Goal: Task Accomplishment & Management: Use online tool/utility

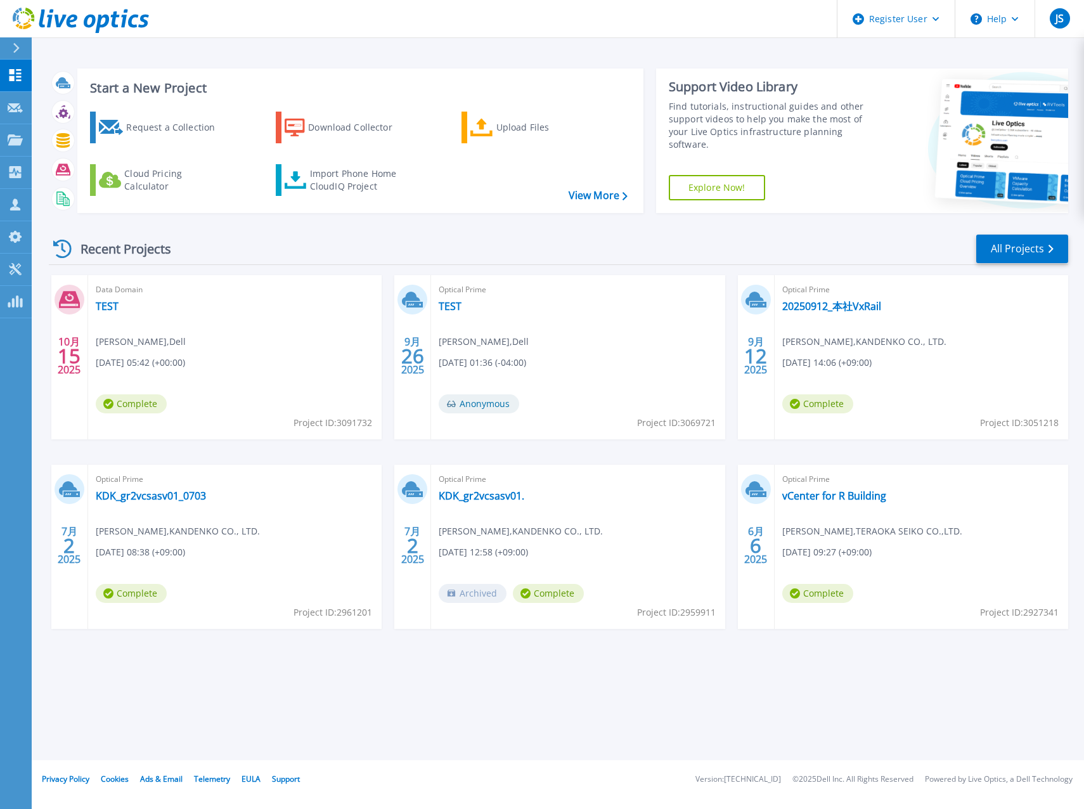
click at [150, 228] on div "Recent Projects All Projects 10月 15 [DATE] Data Domain TEST [PERSON_NAME] , Del…" at bounding box center [558, 443] width 1019 height 441
click at [600, 196] on link "View More" at bounding box center [597, 195] width 59 height 12
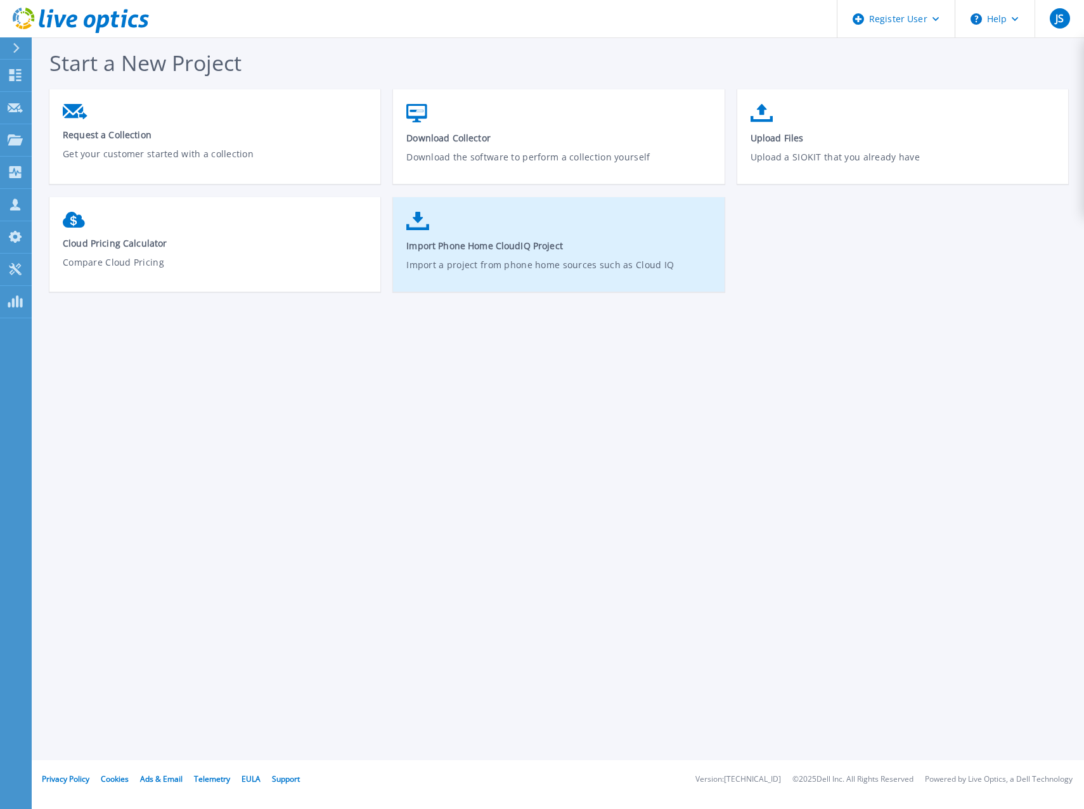
click at [432, 258] on p "Import a project from phone home sources such as Cloud IQ" at bounding box center [558, 272] width 305 height 29
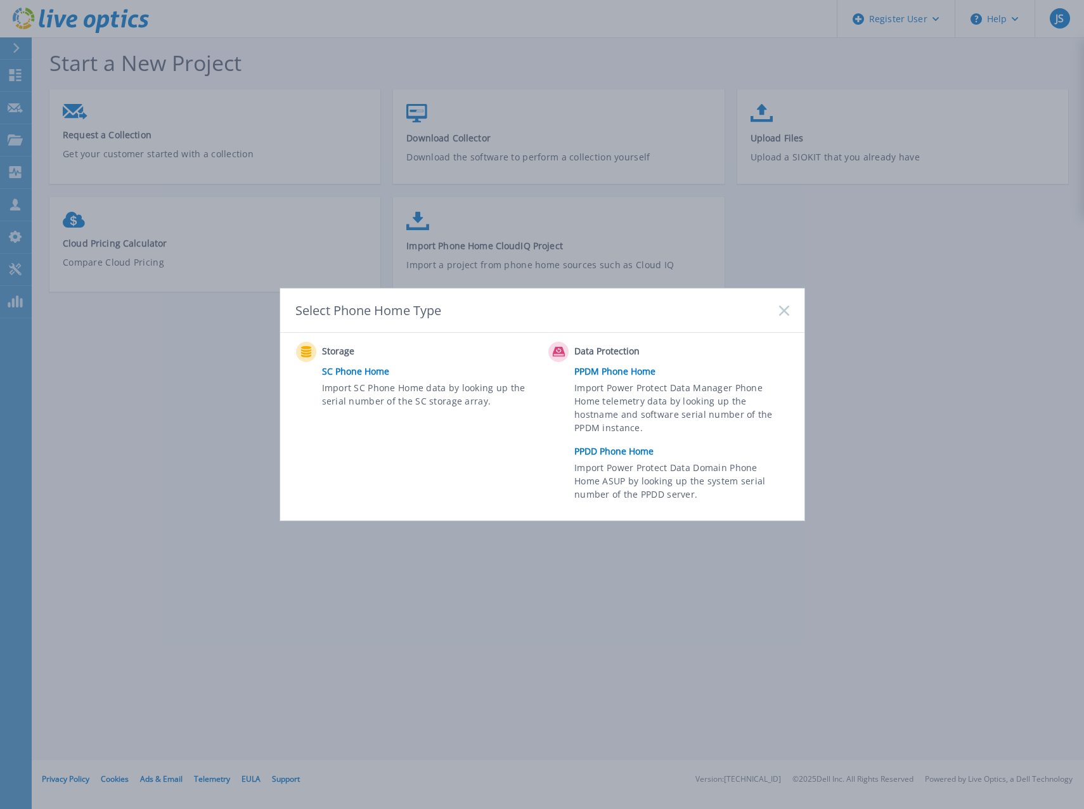
click at [615, 372] on link "PPDM Phone Home" at bounding box center [684, 371] width 221 height 19
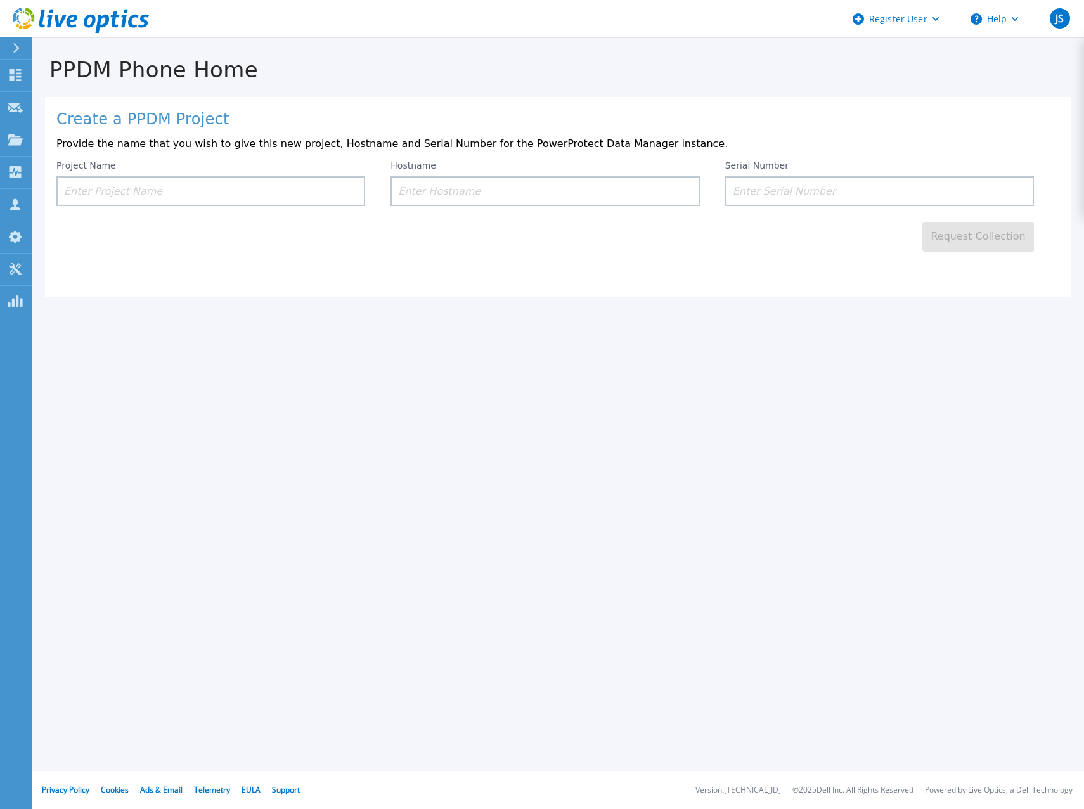
click at [122, 194] on input at bounding box center [210, 191] width 309 height 30
click at [278, 192] on input "TEST" at bounding box center [210, 191] width 309 height 30
type input "TEST"
click at [491, 203] on input at bounding box center [544, 191] width 309 height 30
click at [415, 183] on input at bounding box center [544, 191] width 309 height 30
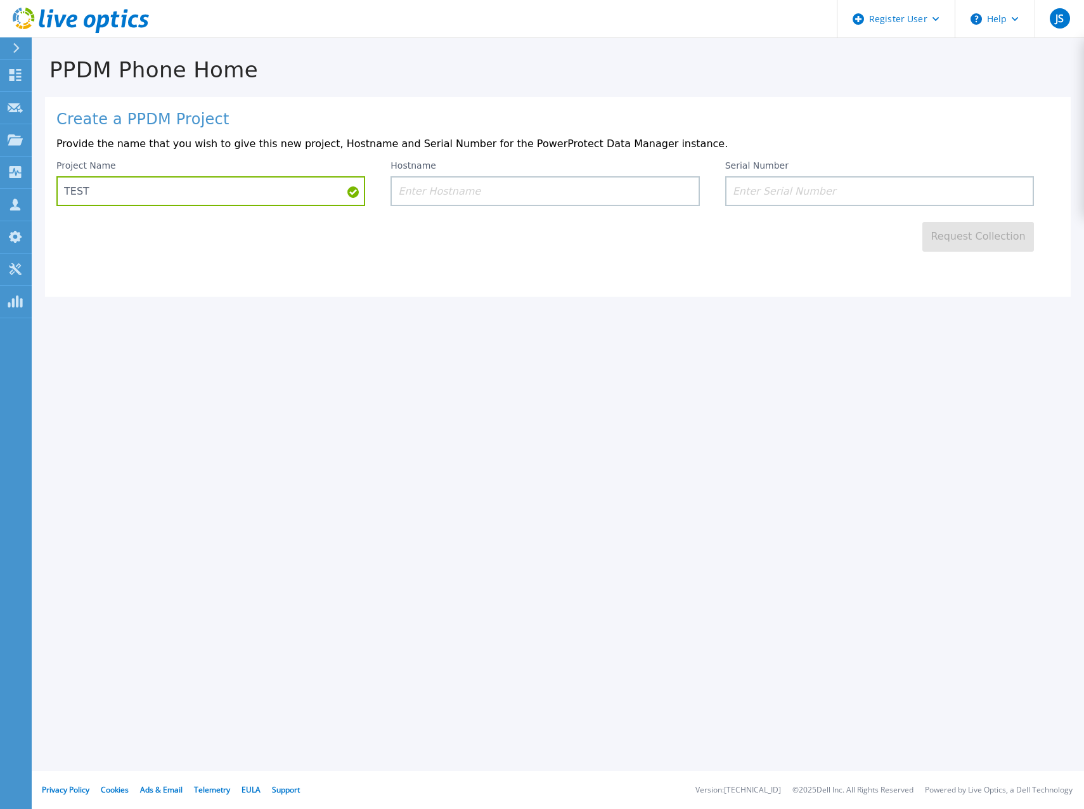
paste input "h00072281"
type input "h00072281"
click at [765, 194] on input at bounding box center [879, 191] width 309 height 30
click at [691, 363] on div "PPDM Phone Home Create a PPDM Project Provide the name that you wish to give th…" at bounding box center [542, 404] width 1084 height 809
click at [819, 186] on input at bounding box center [879, 191] width 309 height 30
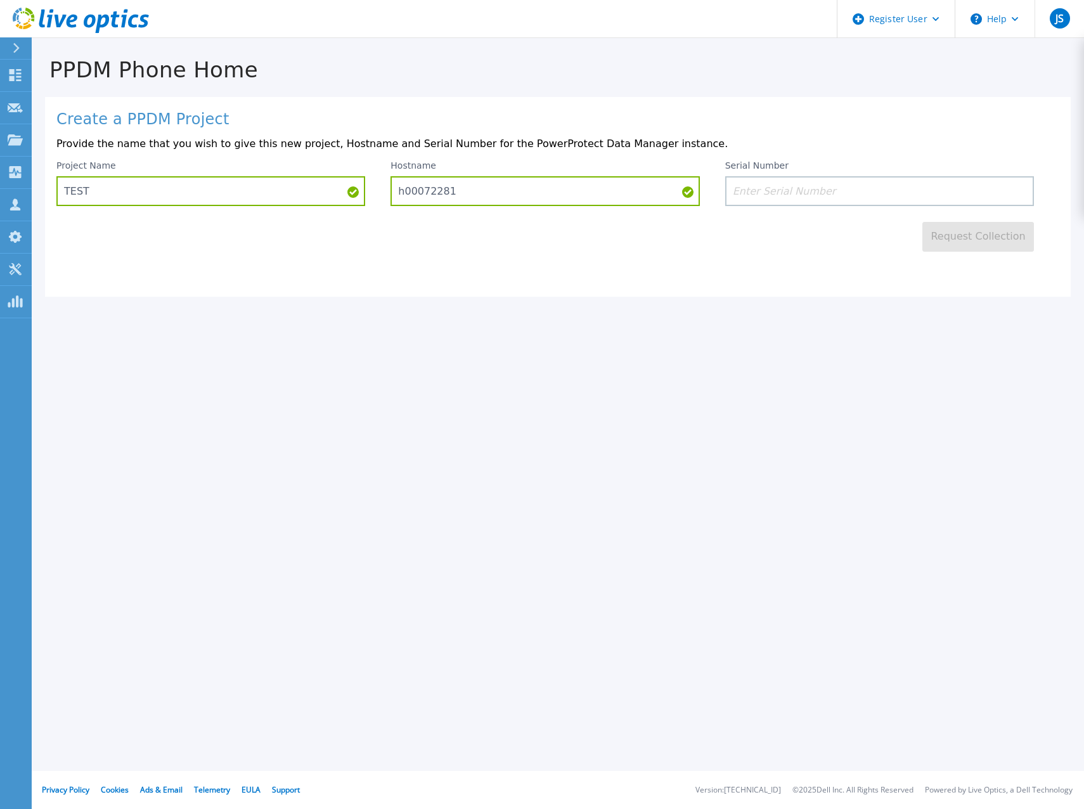
click at [825, 194] on input at bounding box center [879, 191] width 309 height 30
click at [772, 195] on input at bounding box center [879, 191] width 309 height 30
click at [279, 395] on div "PPDM Phone Home Create a PPDM Project Provide the name that you wish to give th…" at bounding box center [542, 404] width 1084 height 809
click at [782, 196] on input at bounding box center [879, 191] width 309 height 30
paste input "DE410251903657"
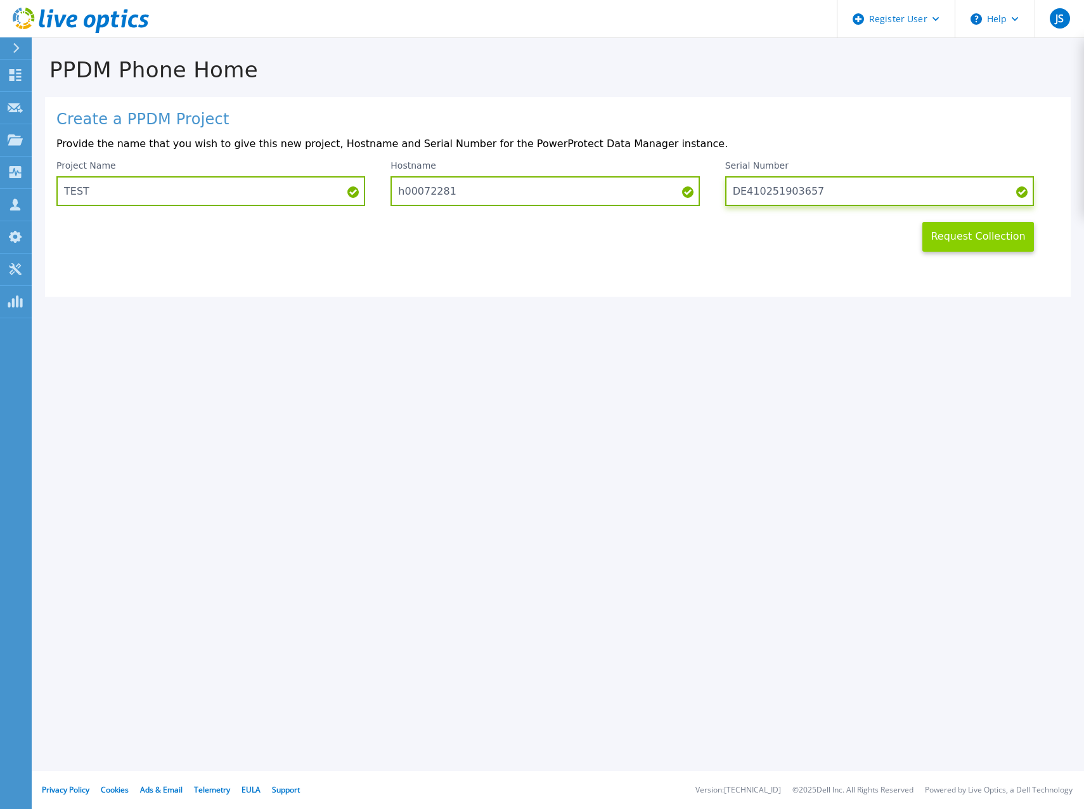
type input "DE410251903657"
click at [956, 238] on button "Request Collection" at bounding box center [978, 237] width 112 height 30
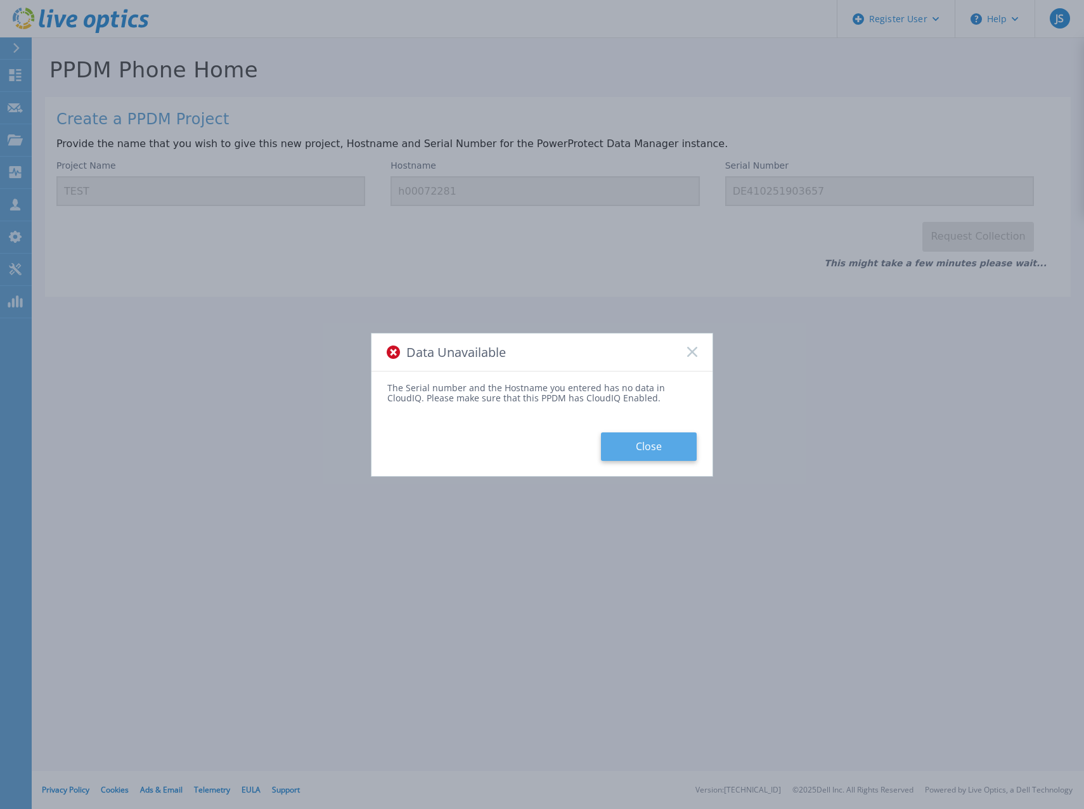
click at [632, 444] on button "Close" at bounding box center [649, 446] width 96 height 29
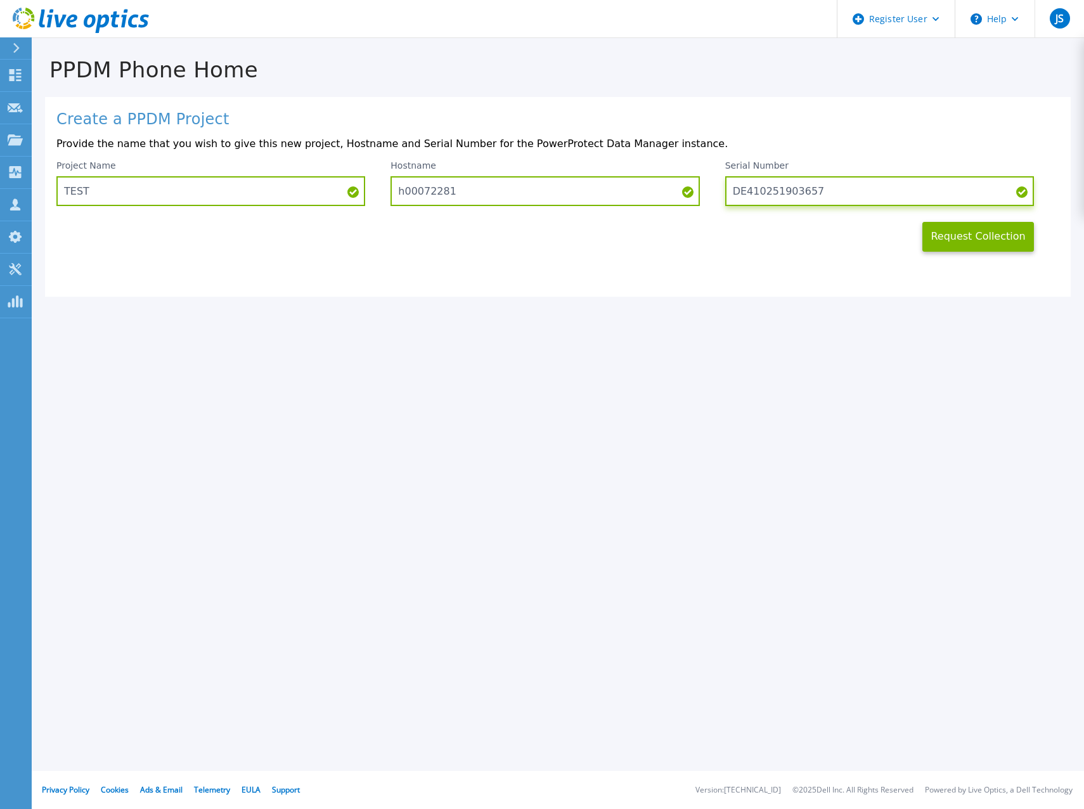
drag, startPoint x: 821, startPoint y: 188, endPoint x: 706, endPoint y: 205, distance: 116.6
click at [706, 205] on div "Project Name TEST Hostname h00072281 Serial Number DE410251903657" at bounding box center [557, 183] width 1003 height 46
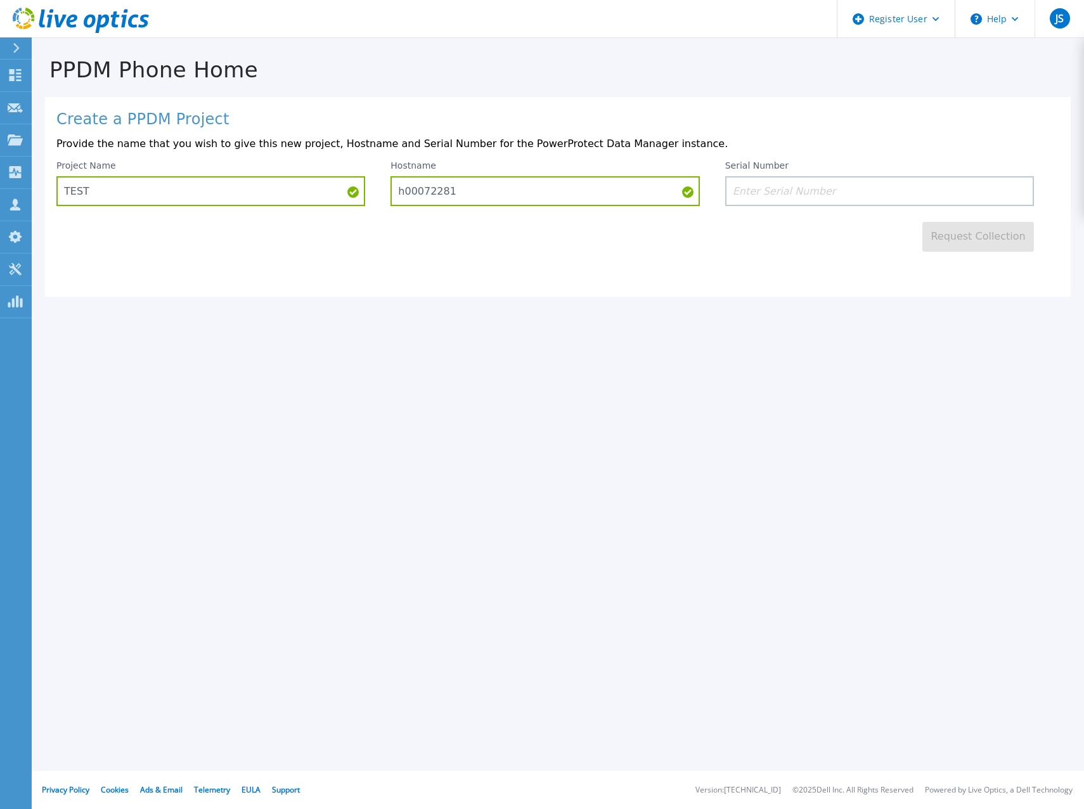
click at [614, 241] on div "Request Collection" at bounding box center [557, 229] width 1003 height 46
